Goal: Transaction & Acquisition: Purchase product/service

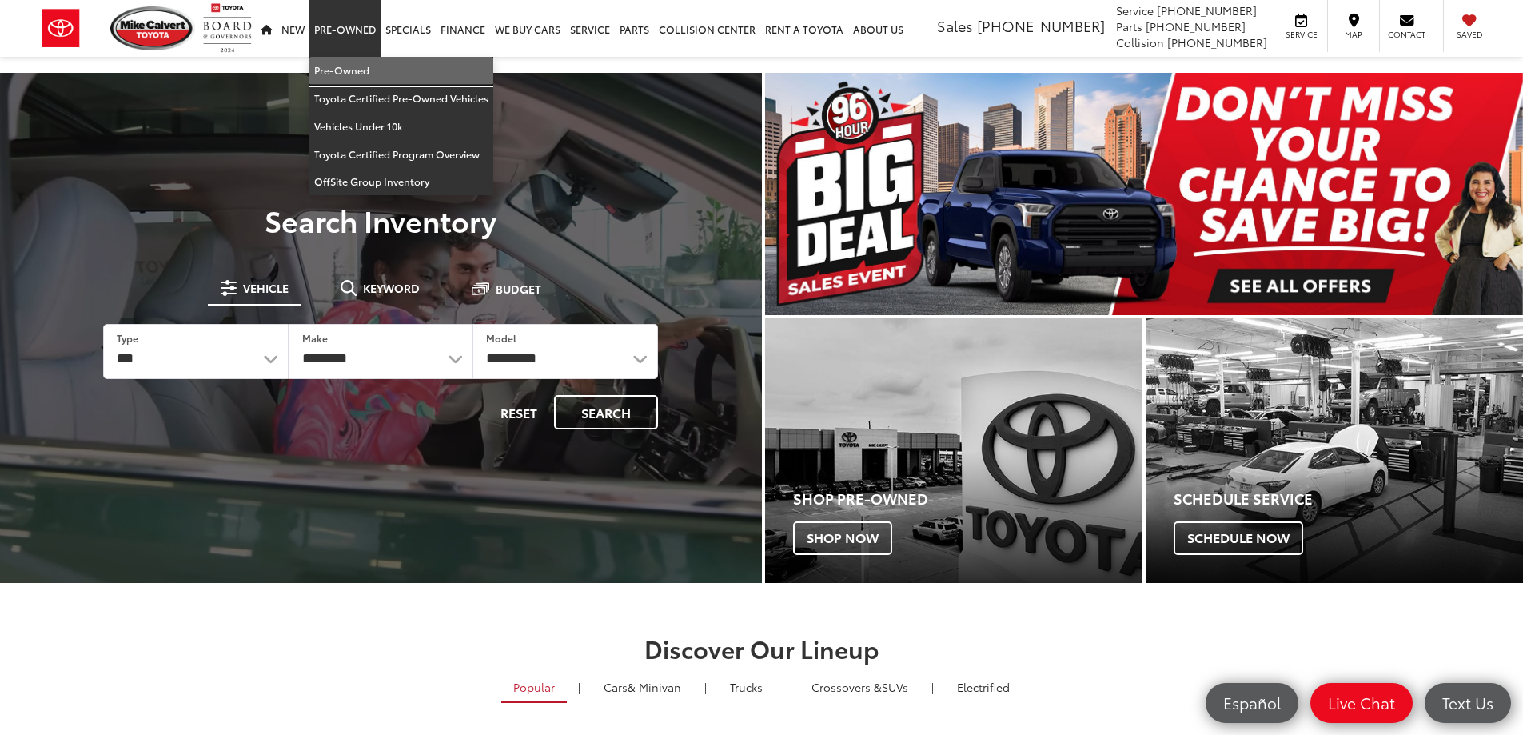
click at [341, 71] on link "Pre-Owned" at bounding box center [401, 71] width 184 height 28
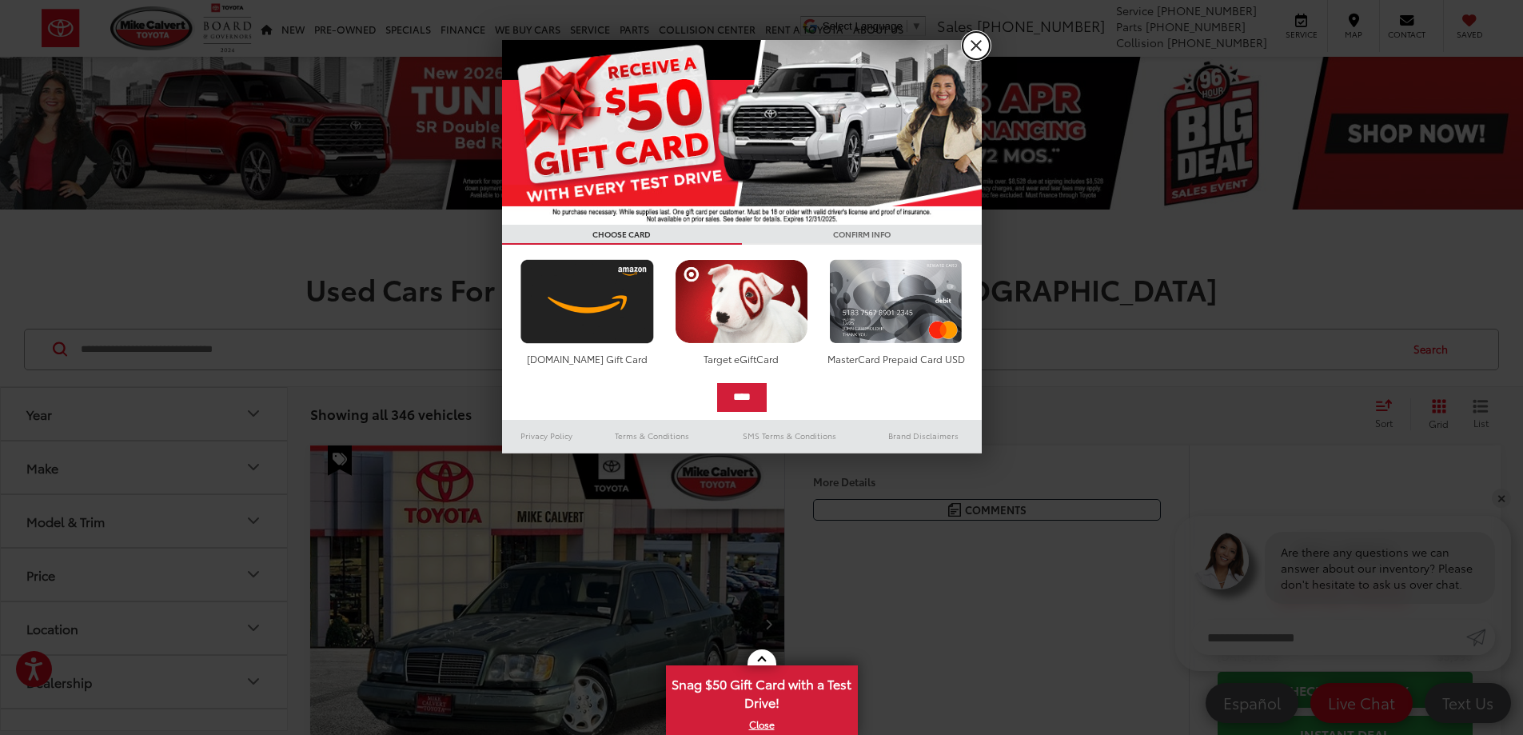
click at [970, 44] on link "X" at bounding box center [976, 45] width 27 height 27
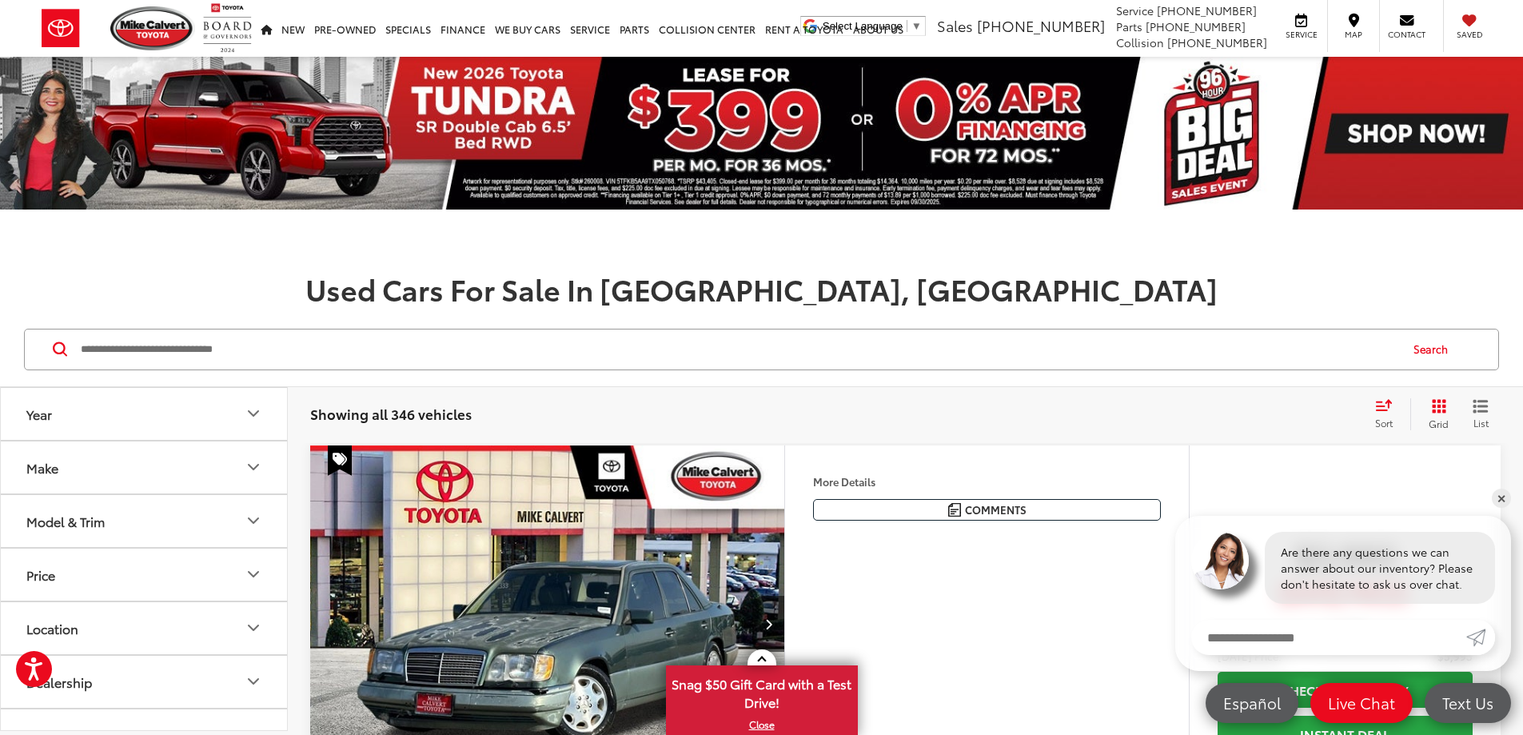
click at [78, 469] on button "Make" at bounding box center [145, 467] width 288 height 52
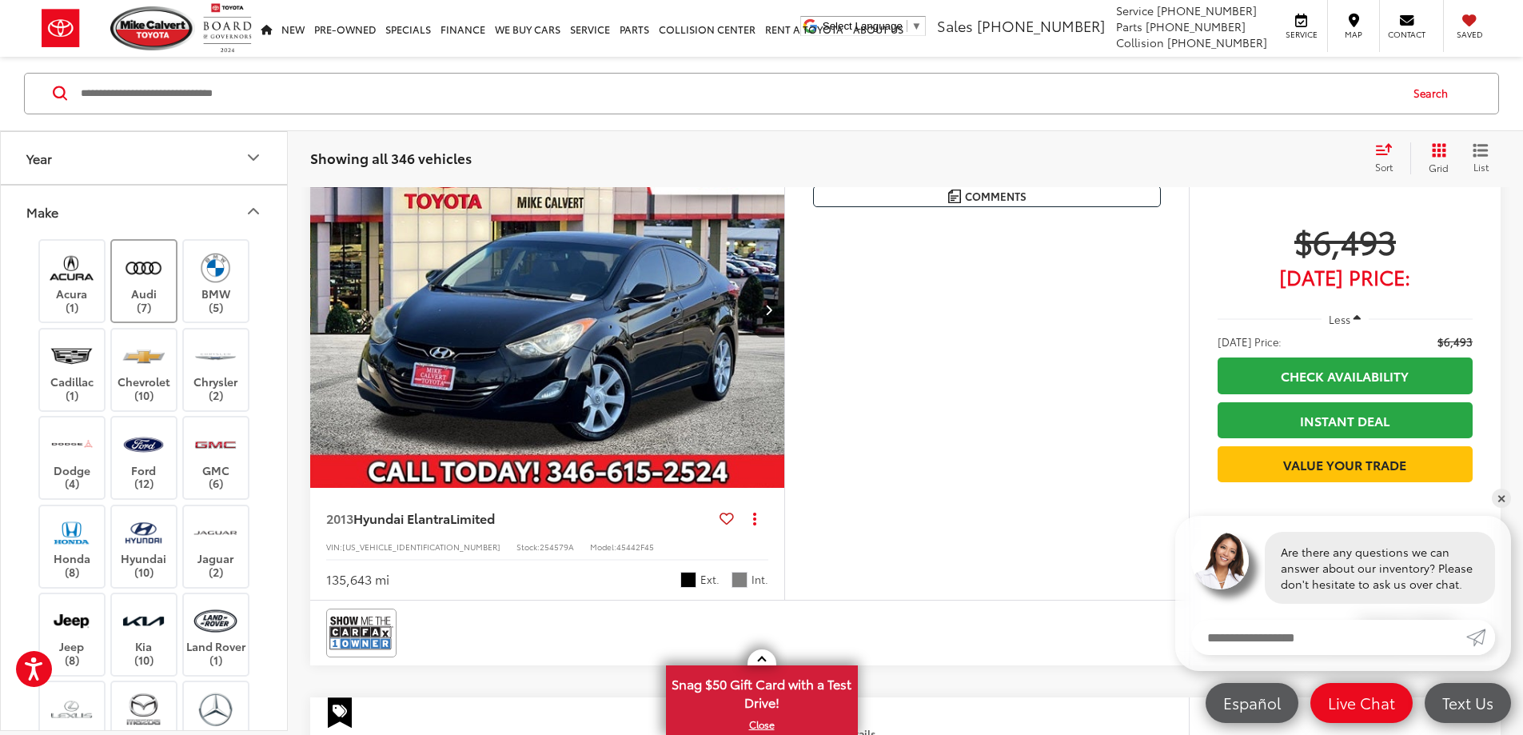
scroll to position [800, 0]
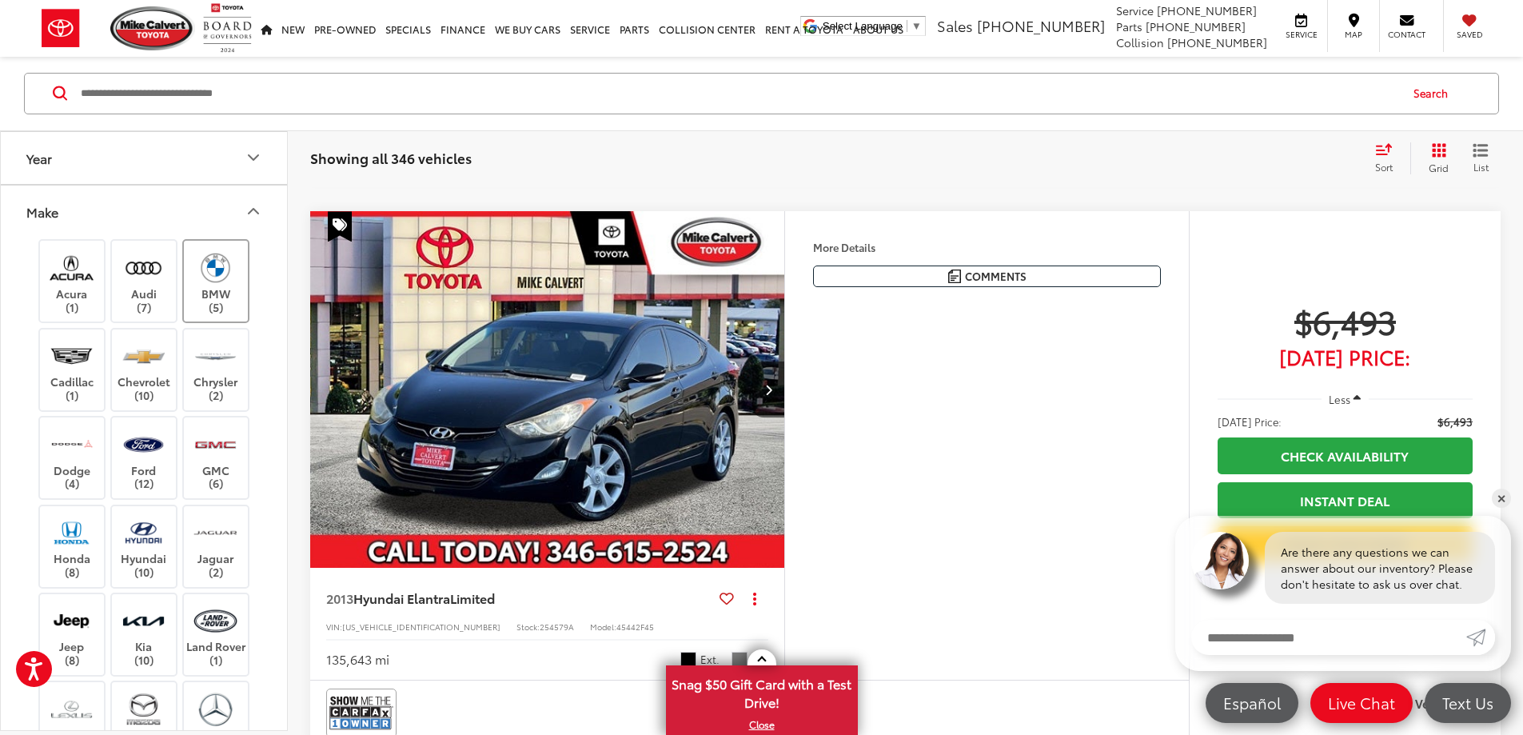
click at [216, 290] on label "BMW (5)" at bounding box center [216, 281] width 65 height 65
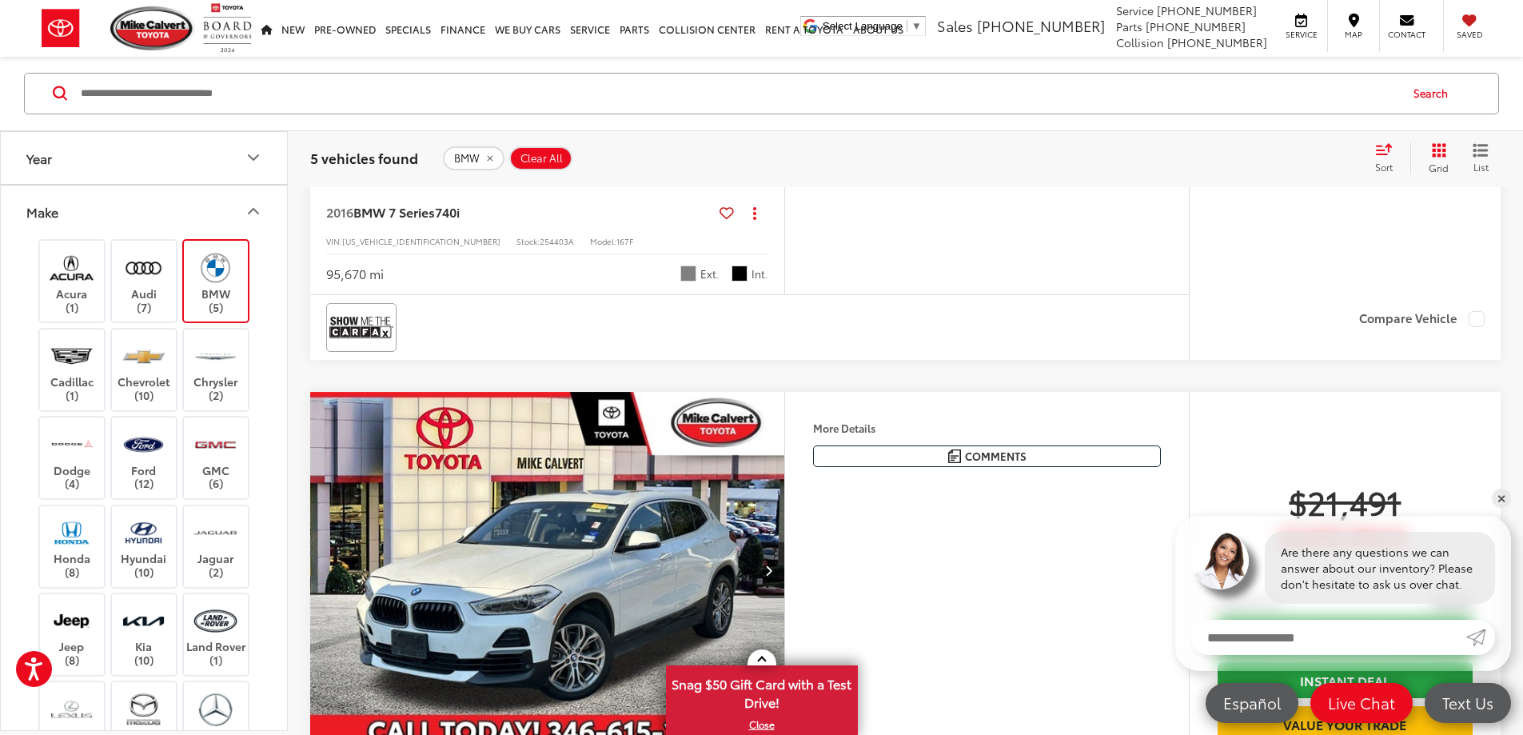
scroll to position [1775, 0]
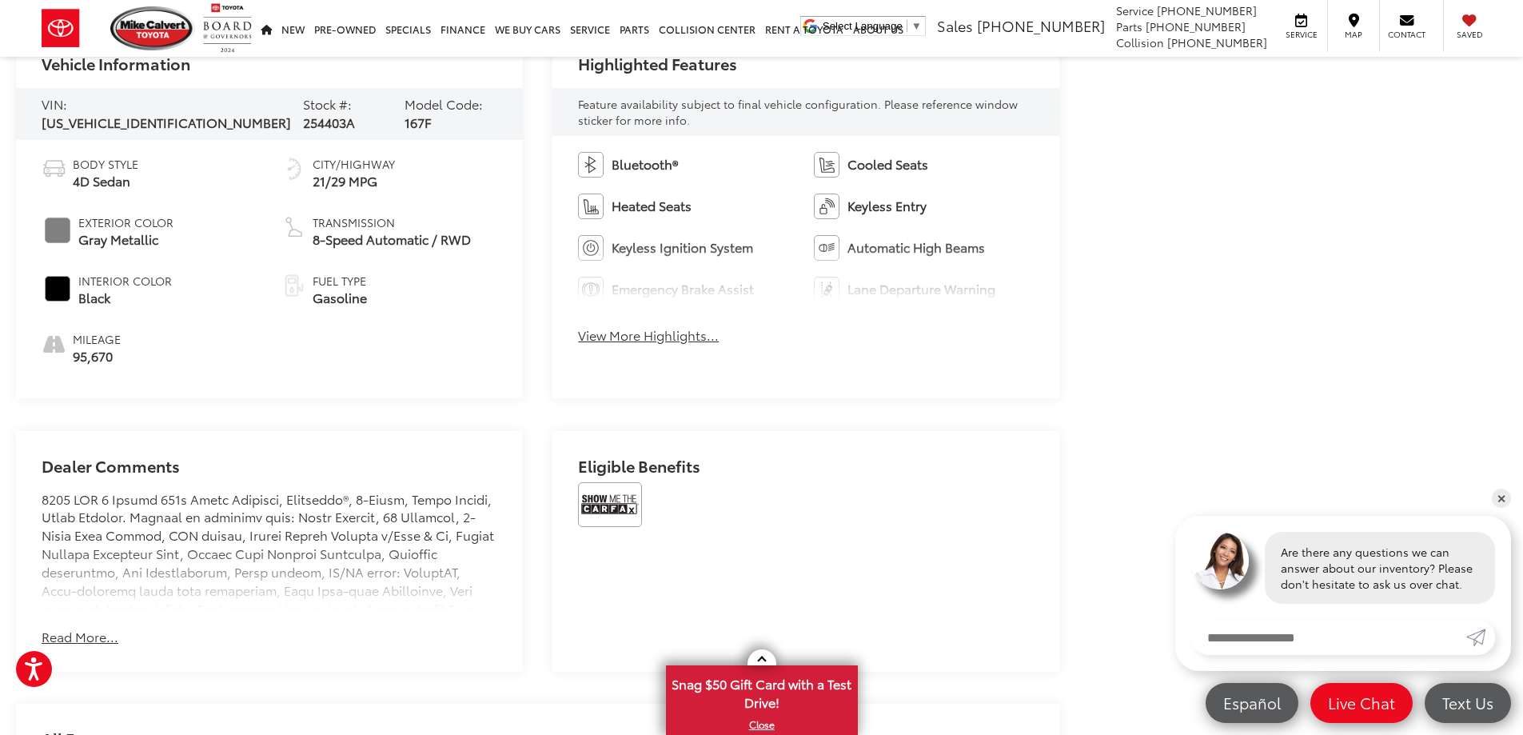
scroll to position [800, 0]
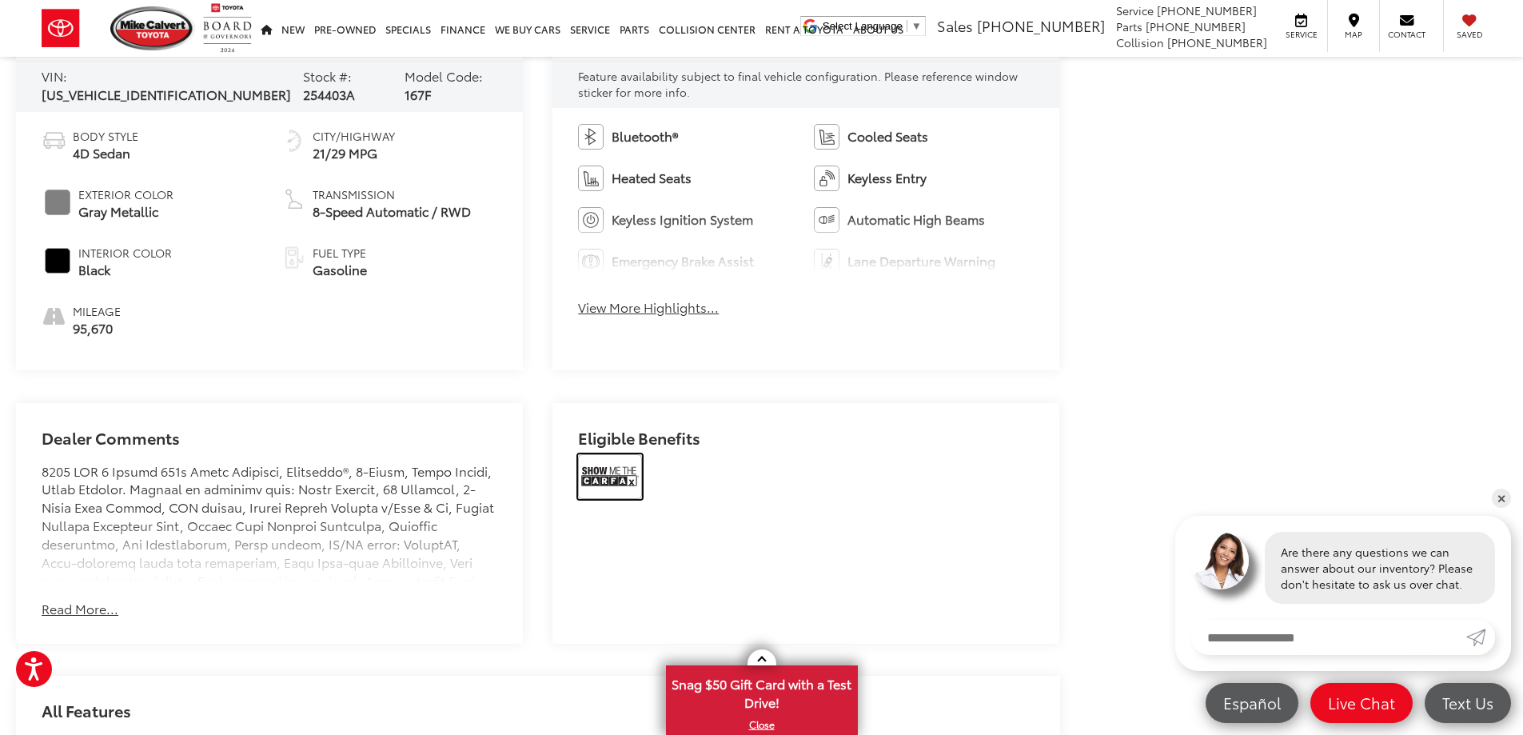
click at [613, 474] on img at bounding box center [610, 476] width 64 height 45
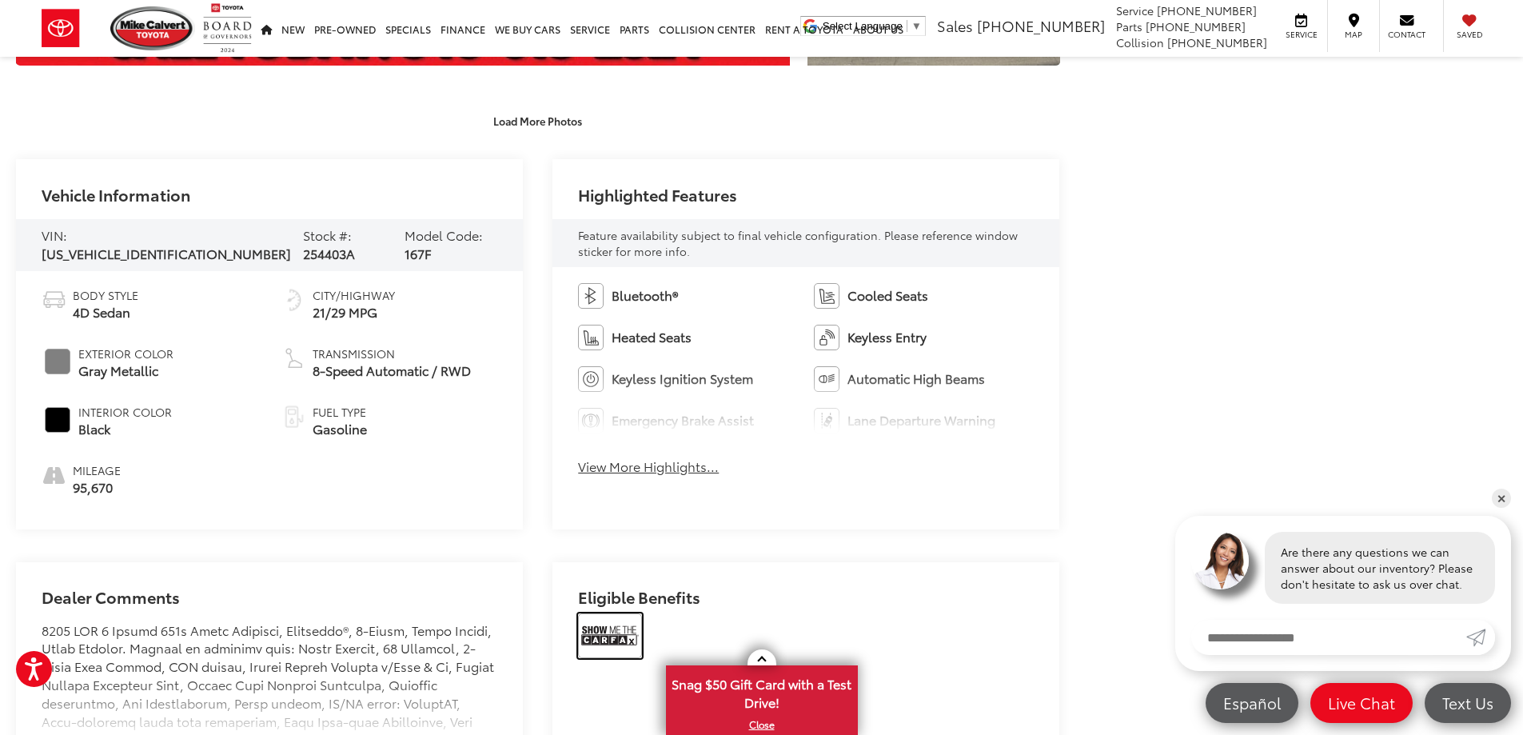
scroll to position [640, 0]
click at [168, 245] on span "[US_VEHICLE_IDENTIFICATION_NUMBER]" at bounding box center [166, 254] width 249 height 18
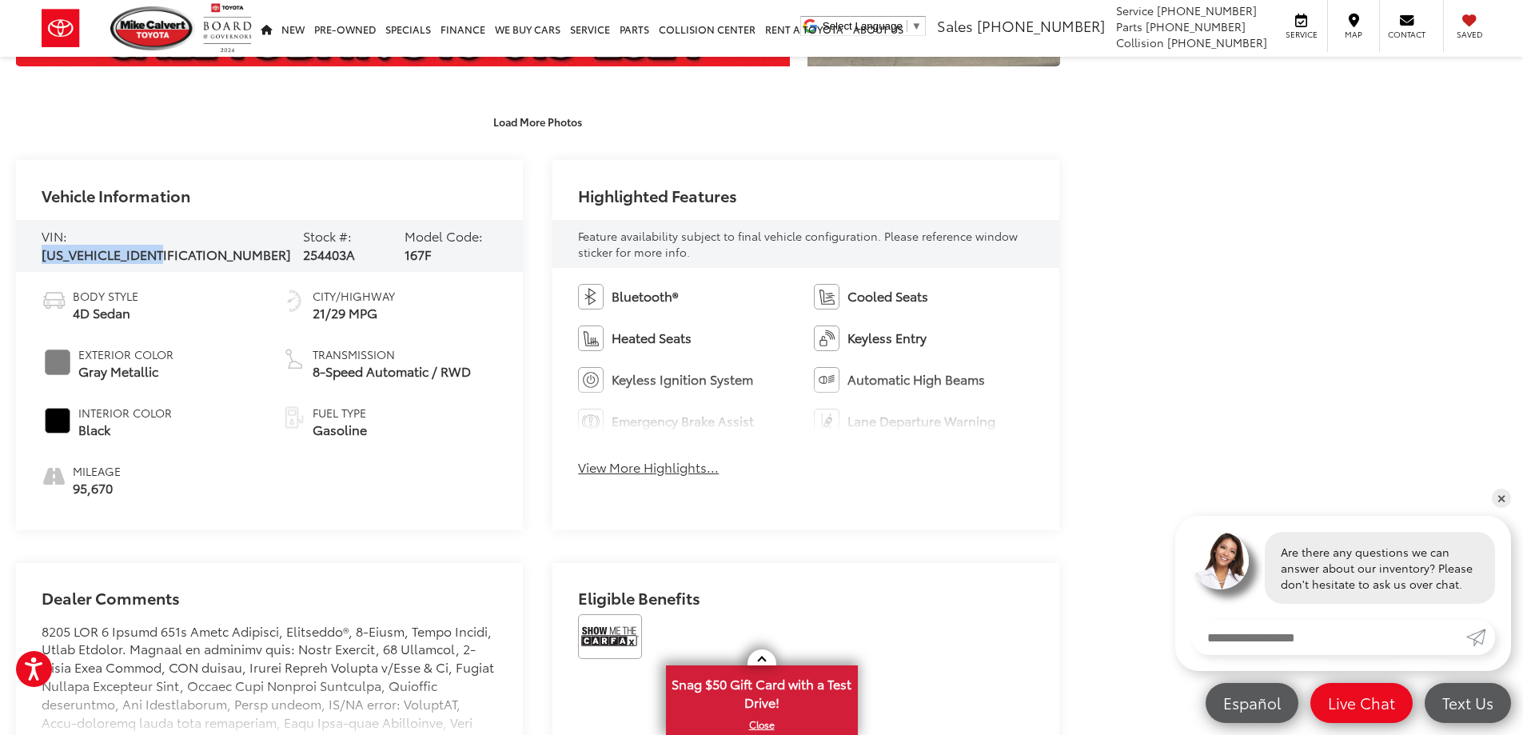
click at [168, 245] on span "[US_VEHICLE_IDENTIFICATION_NUMBER]" at bounding box center [166, 254] width 249 height 18
copy span "[US_VEHICLE_IDENTIFICATION_NUMBER]"
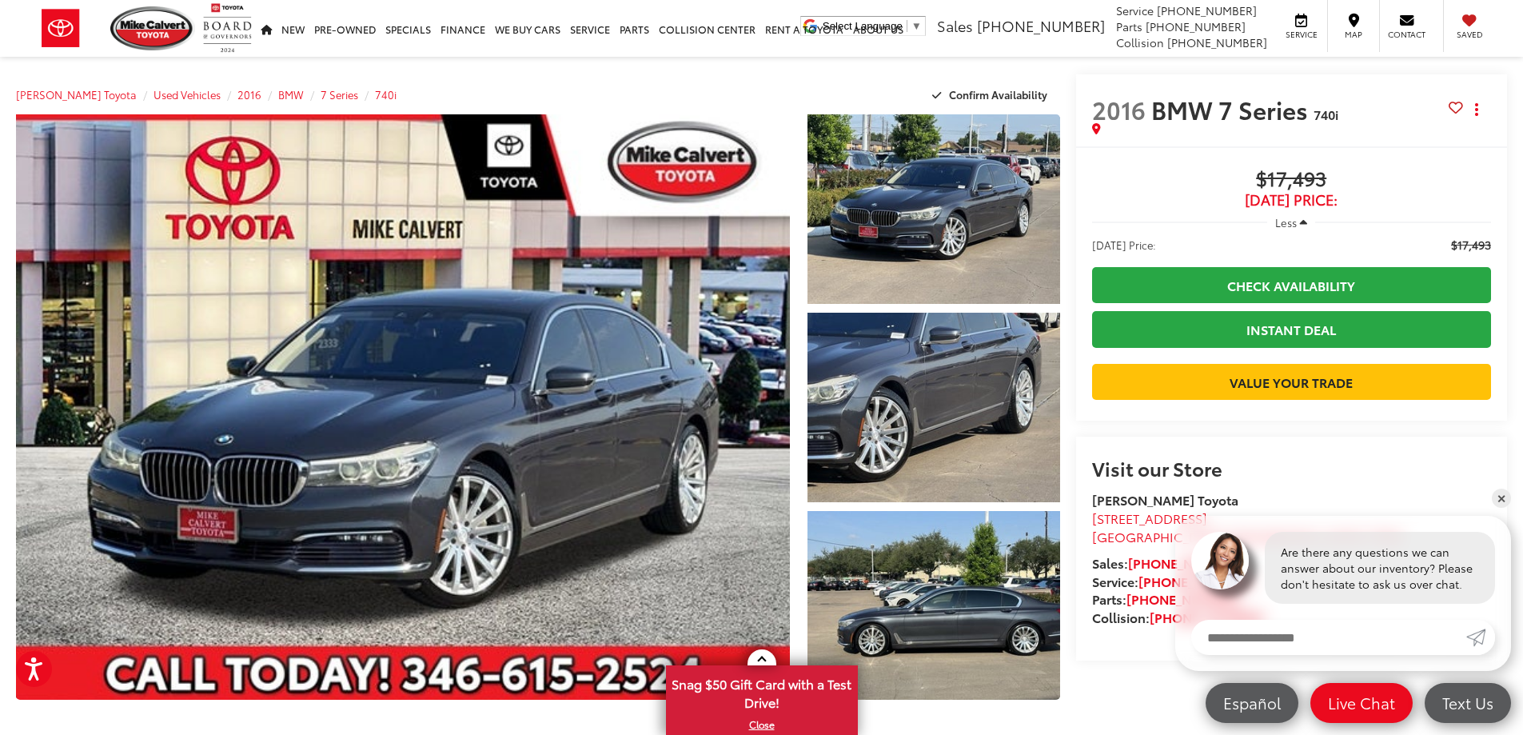
scroll to position [0, 0]
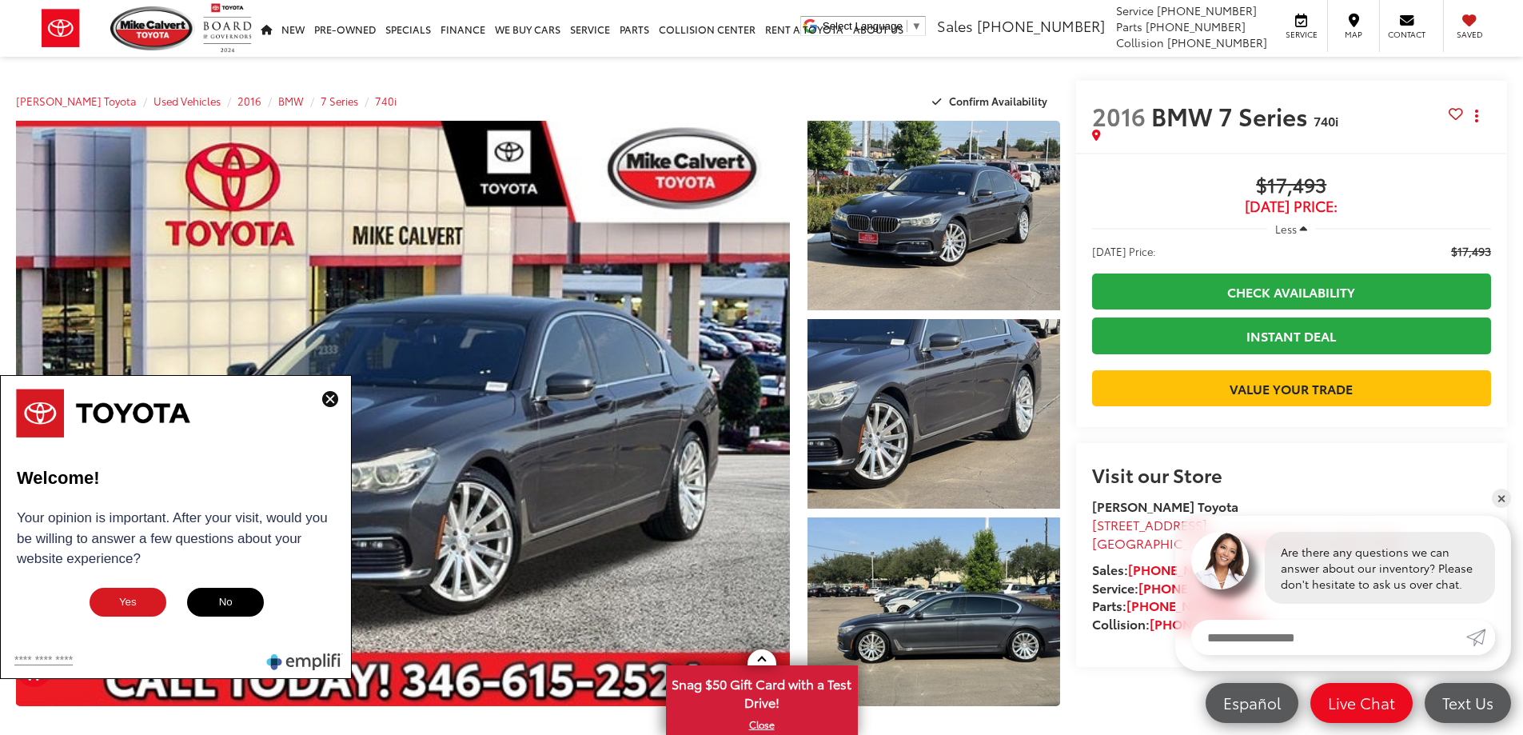
click at [325, 401] on img at bounding box center [330, 399] width 16 height 16
